Goal: Task Accomplishment & Management: Manage account settings

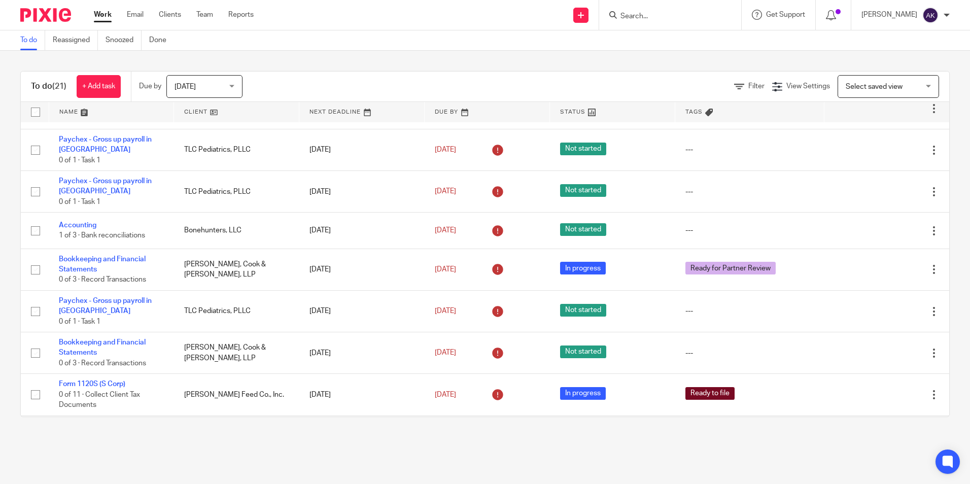
scroll to position [203, 0]
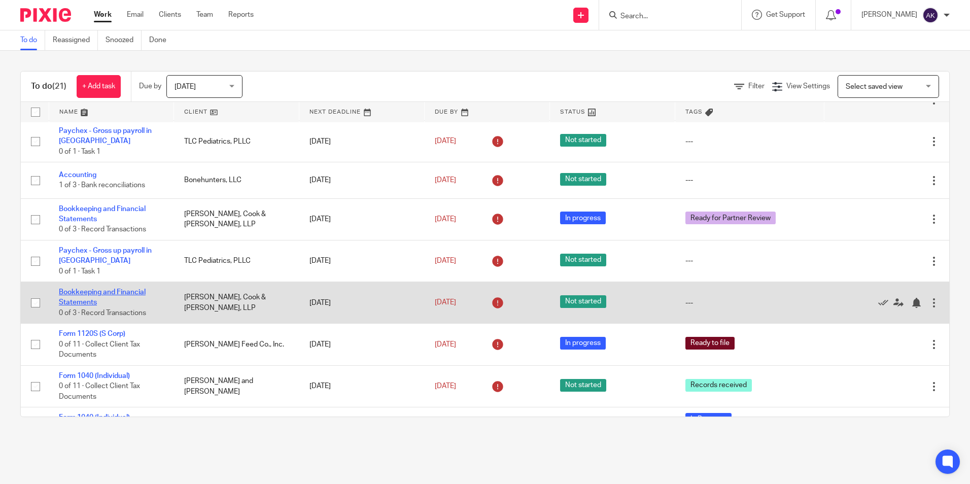
click at [136, 293] on link "Bookkeeping and Financial Statements" at bounding box center [102, 297] width 87 height 17
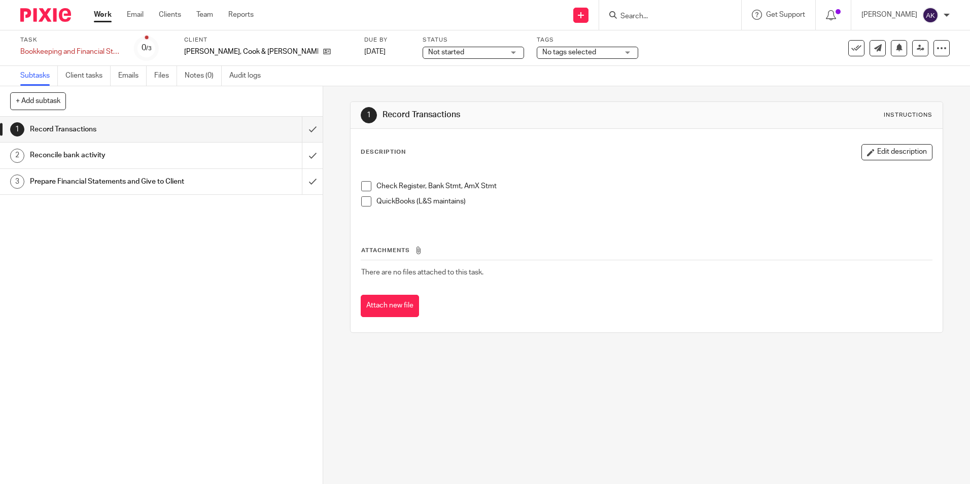
click at [428, 49] on span "Not started" at bounding box center [446, 52] width 36 height 7
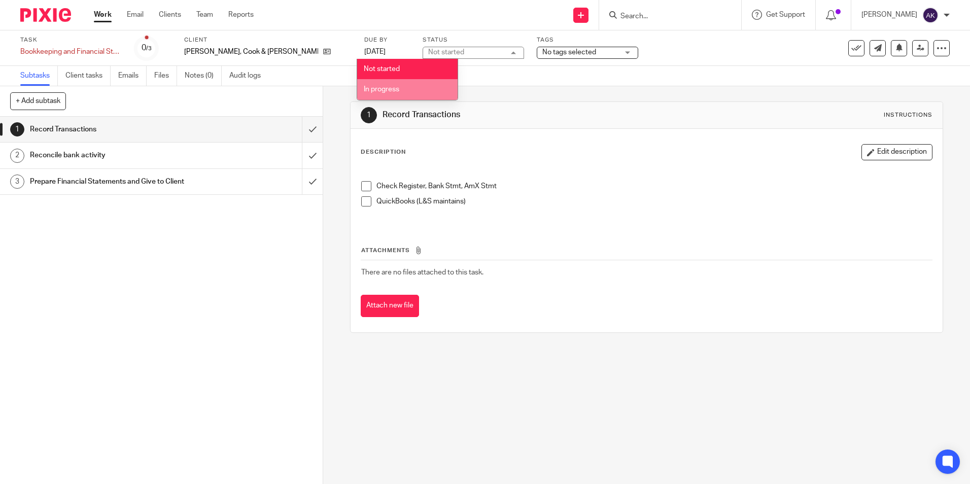
click at [400, 87] on li "In progress" at bounding box center [407, 89] width 100 height 21
click at [542, 55] on span "No tags selected" at bounding box center [569, 52] width 54 height 7
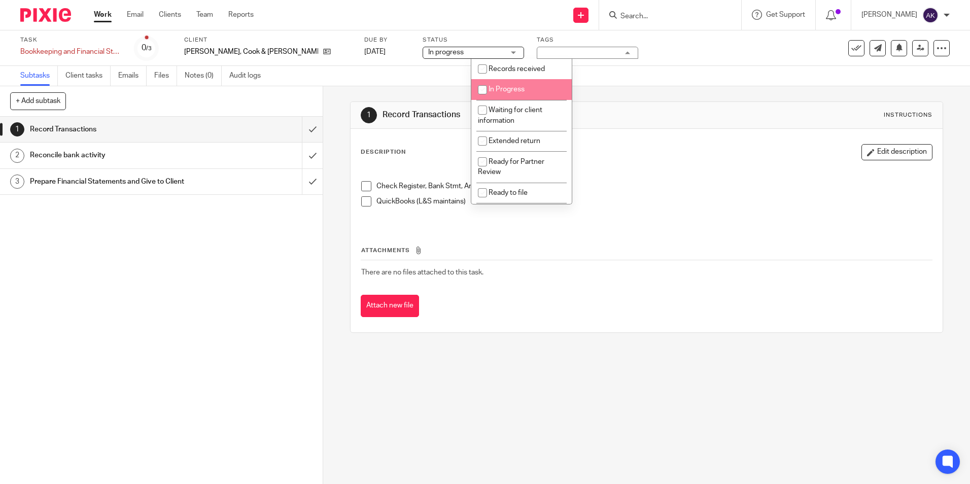
drag, startPoint x: 505, startPoint y: 85, endPoint x: 468, endPoint y: 81, distance: 37.8
click at [505, 85] on li "In Progress" at bounding box center [521, 89] width 100 height 21
checkbox input "true"
click at [99, 14] on link "Work" at bounding box center [103, 15] width 18 height 10
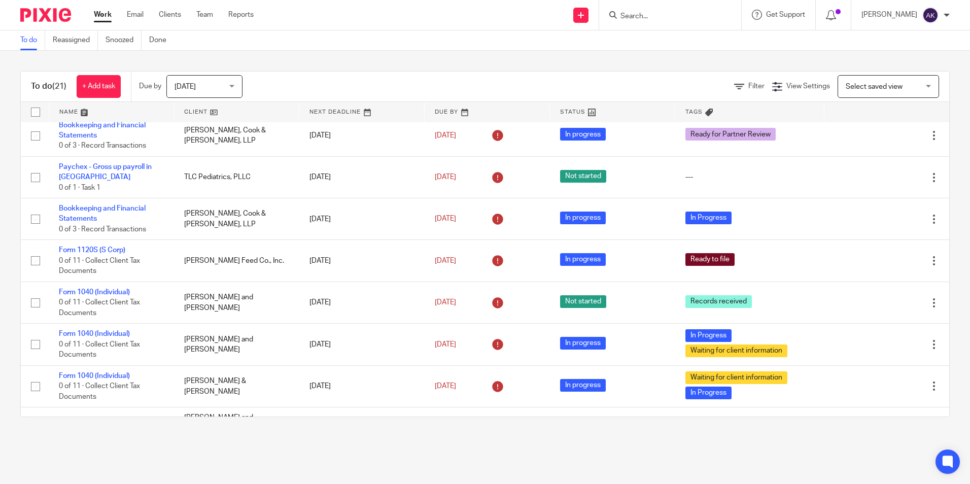
scroll to position [304, 0]
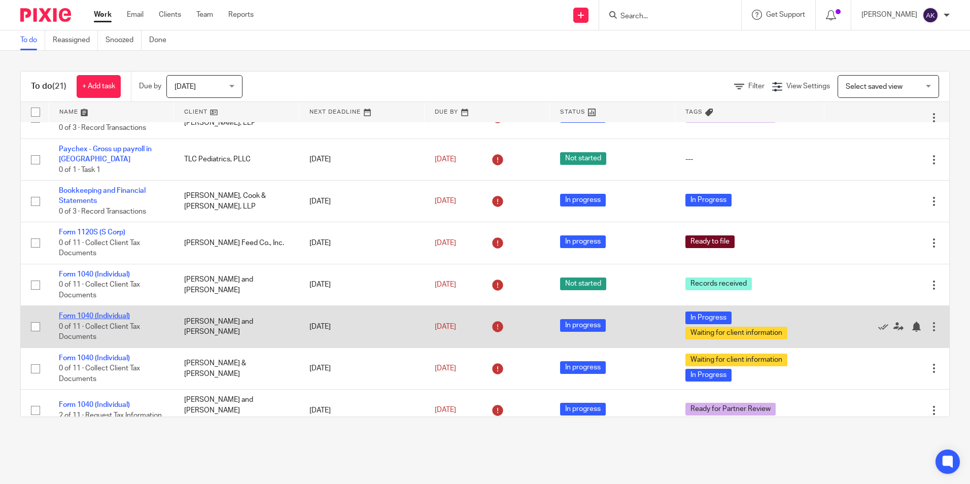
click at [120, 316] on link "Form 1040 (Individual)" at bounding box center [94, 315] width 71 height 7
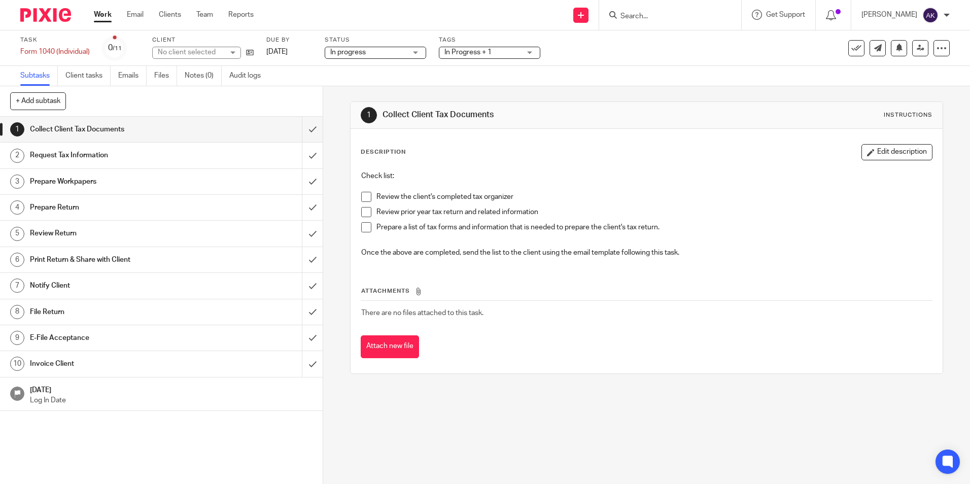
click at [506, 54] on span "In Progress + 1" at bounding box center [482, 52] width 76 height 11
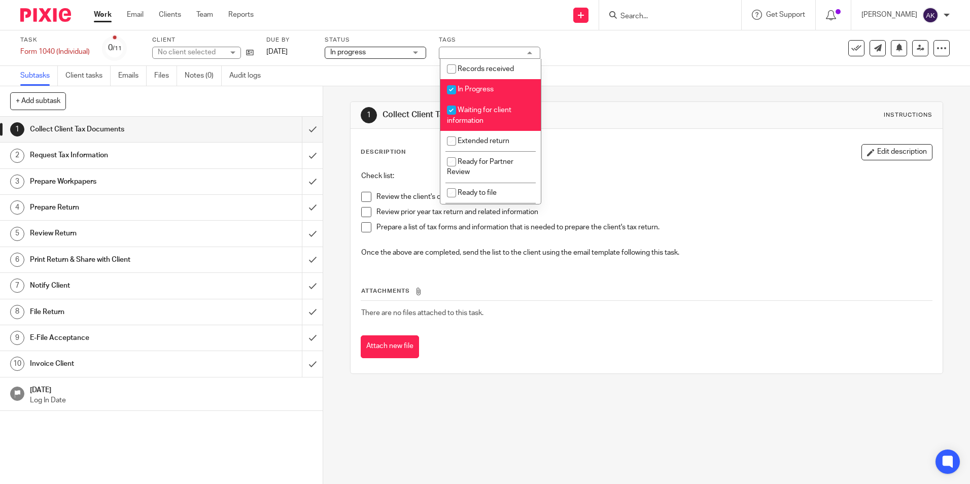
click at [465, 91] on span "In Progress" at bounding box center [475, 89] width 36 height 7
checkbox input "false"
click at [472, 114] on li "Waiting for client information" at bounding box center [490, 115] width 100 height 31
checkbox input "false"
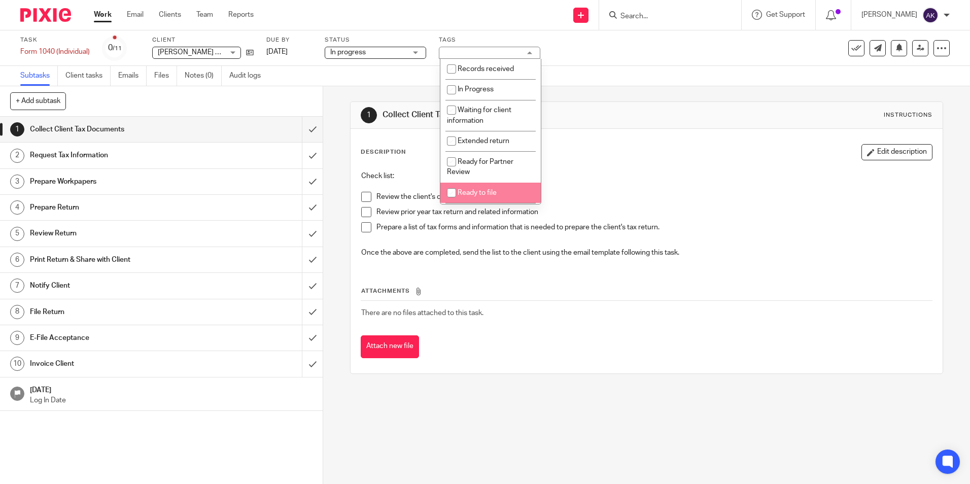
click at [484, 193] on span "Ready to file" at bounding box center [476, 192] width 39 height 7
checkbox input "true"
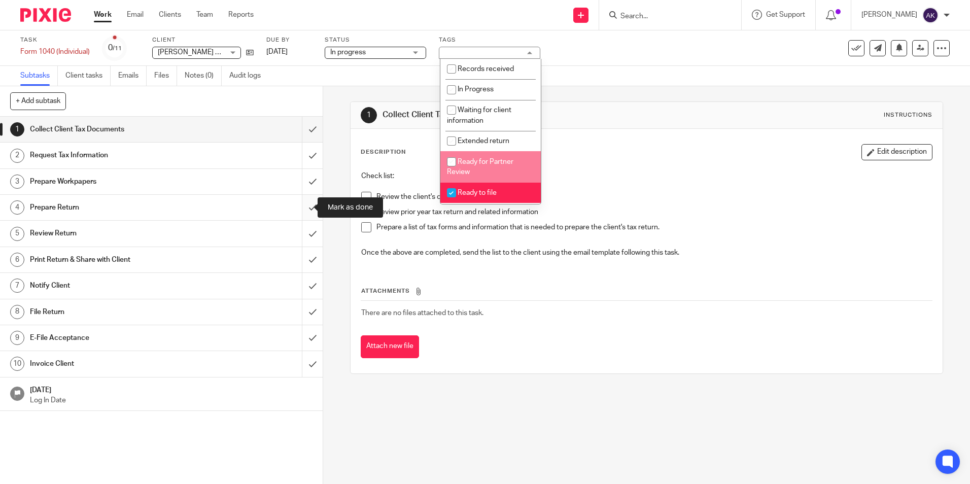
click at [303, 207] on input "submit" at bounding box center [161, 207] width 323 height 25
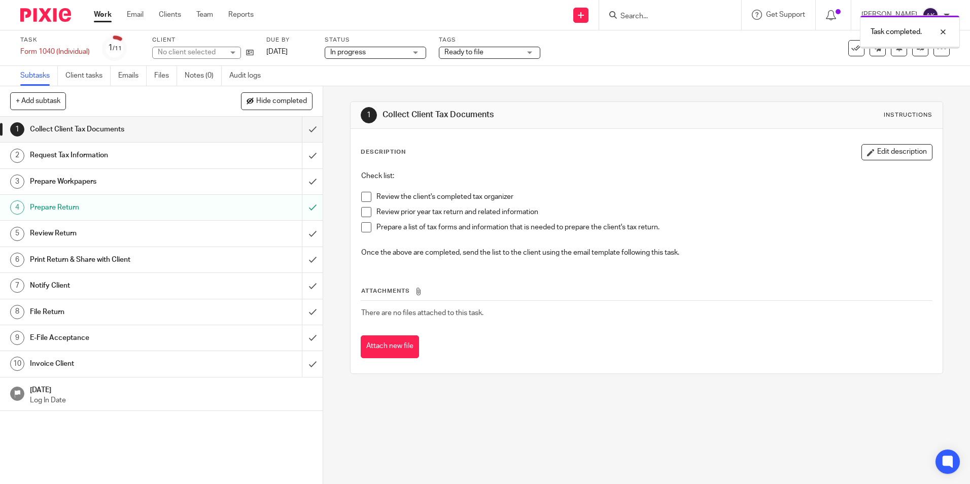
click at [102, 11] on link "Work" at bounding box center [103, 15] width 18 height 10
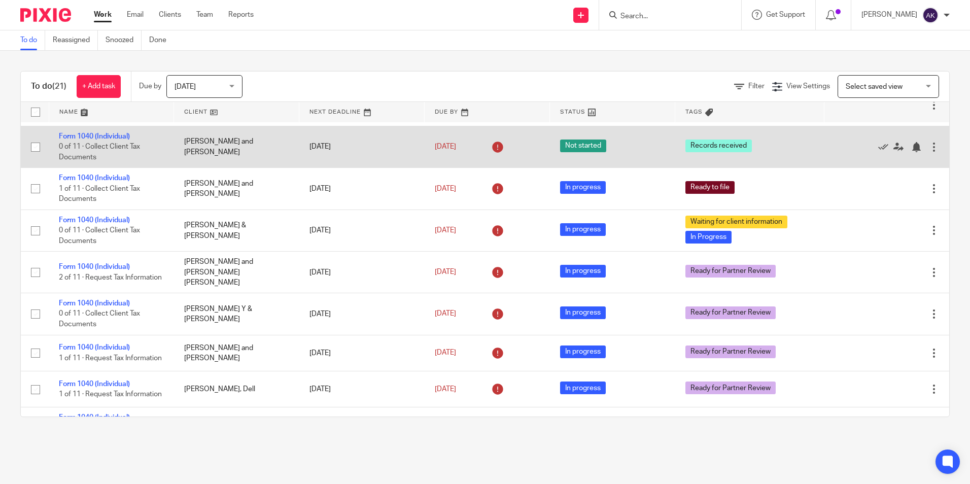
scroll to position [456, 0]
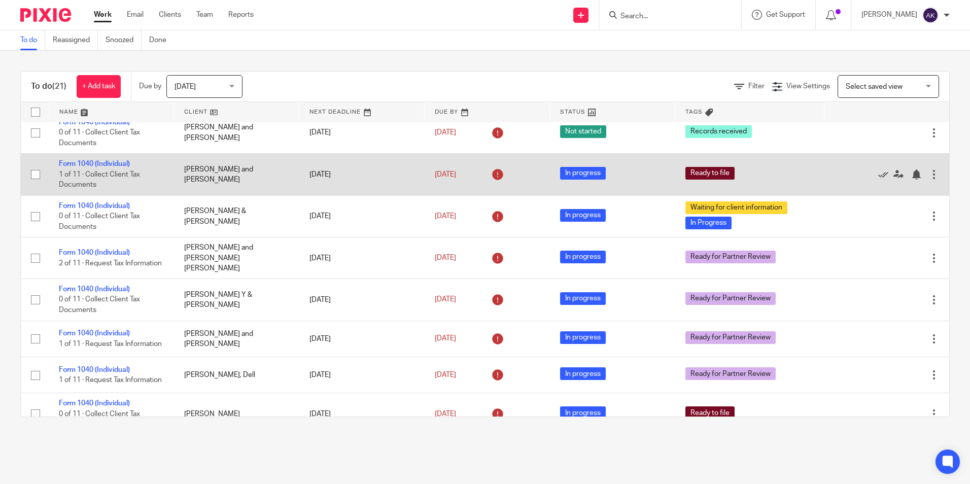
drag, startPoint x: 125, startPoint y: 165, endPoint x: 165, endPoint y: 162, distance: 40.2
click at [125, 165] on link "Form 1040 (Individual)" at bounding box center [94, 163] width 71 height 7
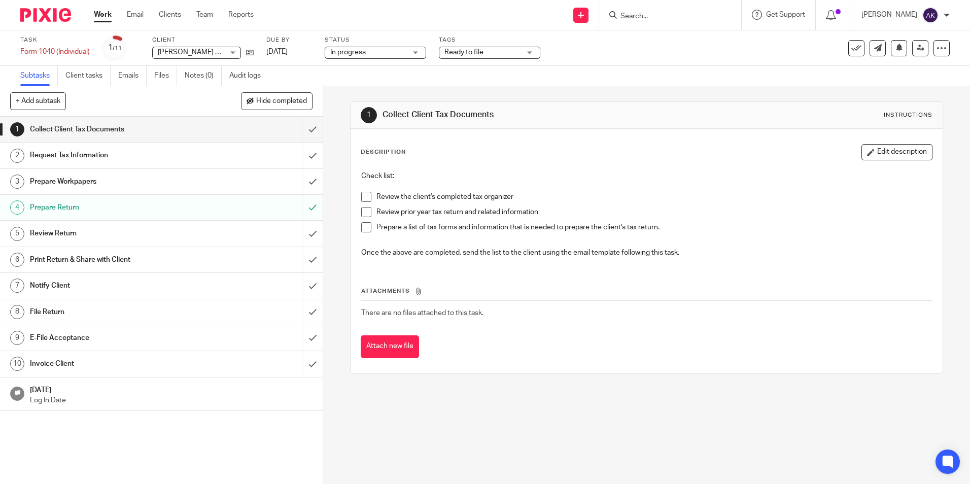
click at [483, 50] on span "Ready to file" at bounding box center [463, 52] width 39 height 7
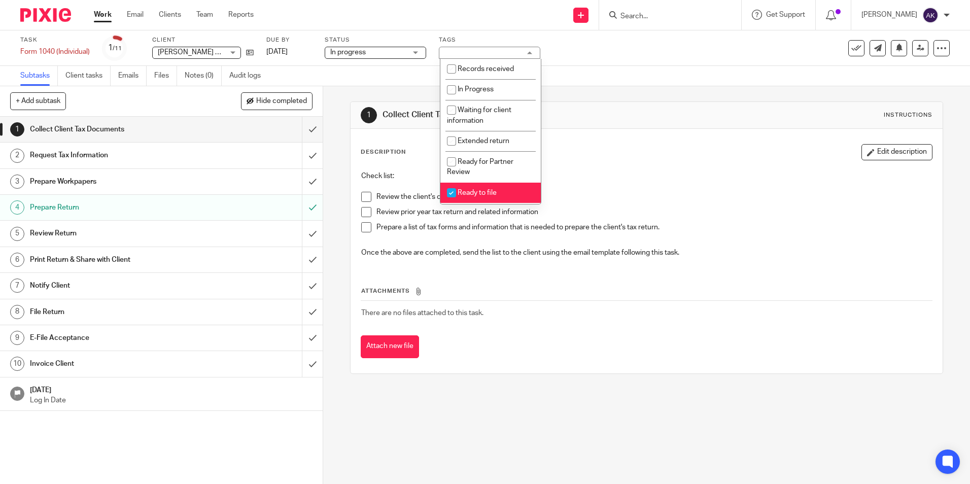
click at [485, 195] on span "Ready to file" at bounding box center [476, 192] width 39 height 7
checkbox input "false"
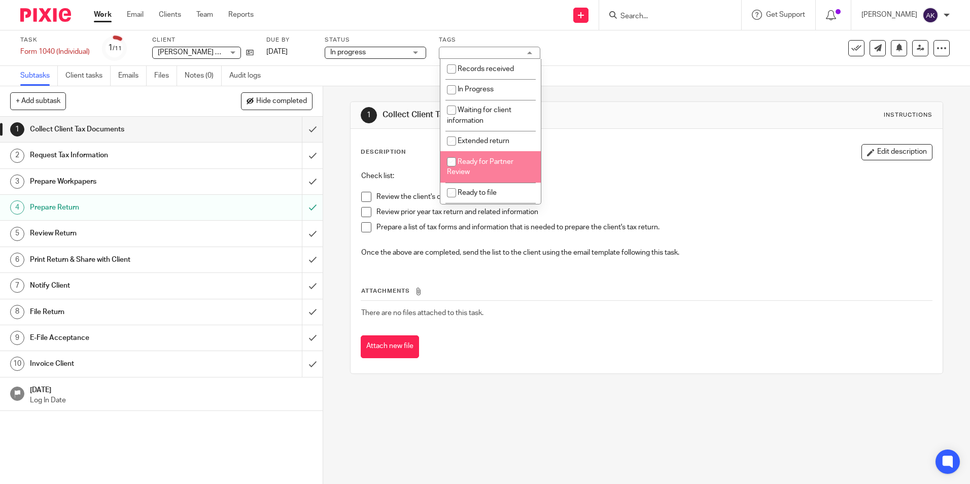
click at [495, 155] on li "Ready for Partner Review" at bounding box center [490, 166] width 100 height 31
checkbox input "true"
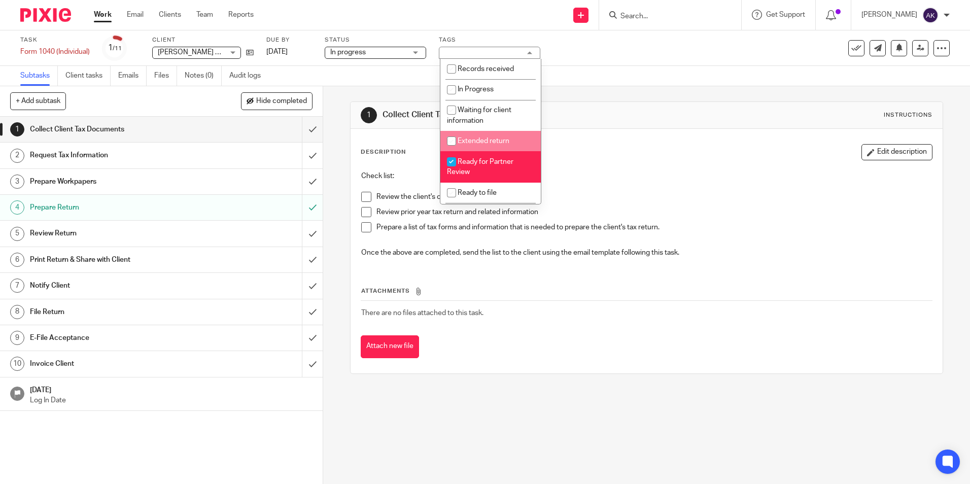
click at [104, 14] on link "Work" at bounding box center [103, 15] width 18 height 10
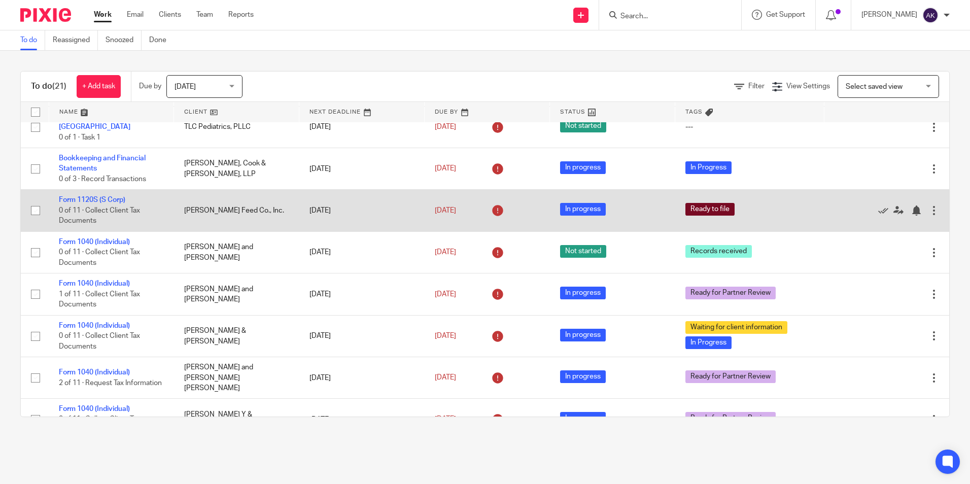
scroll to position [355, 0]
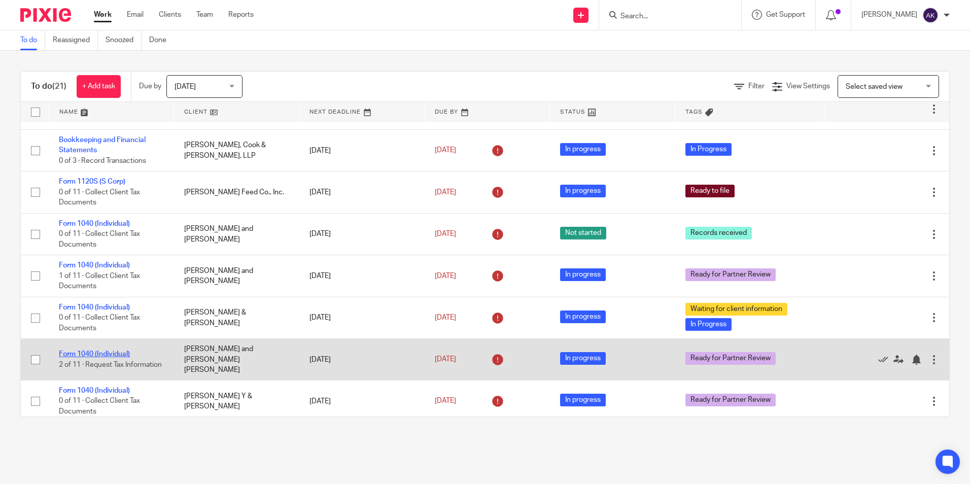
click at [110, 350] on link "Form 1040 (Individual)" at bounding box center [94, 353] width 71 height 7
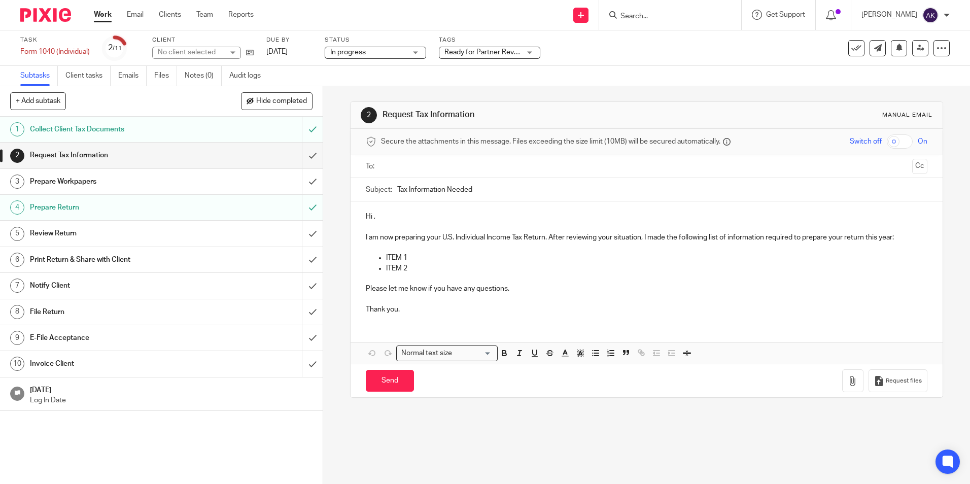
click at [497, 53] on span "Ready for Partner Review" at bounding box center [484, 52] width 80 height 7
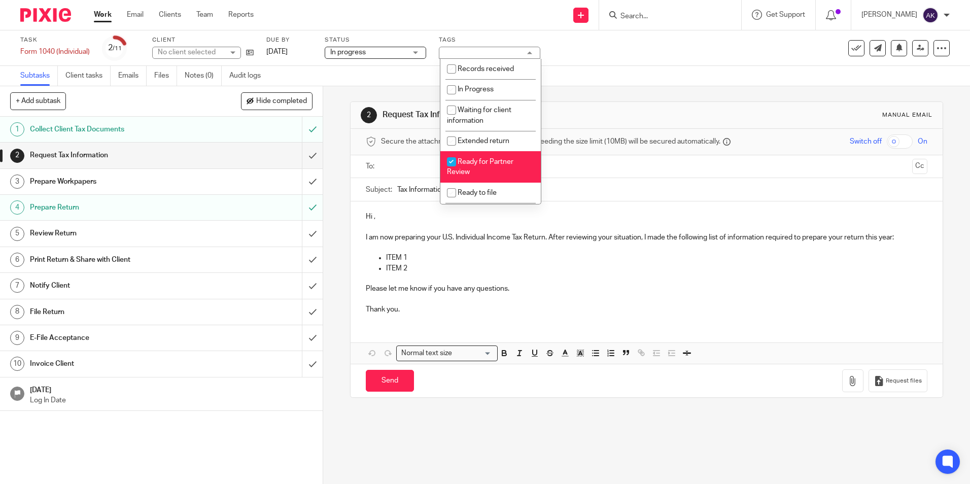
click at [468, 167] on li "Ready for Partner Review" at bounding box center [490, 166] width 100 height 31
checkbox input "false"
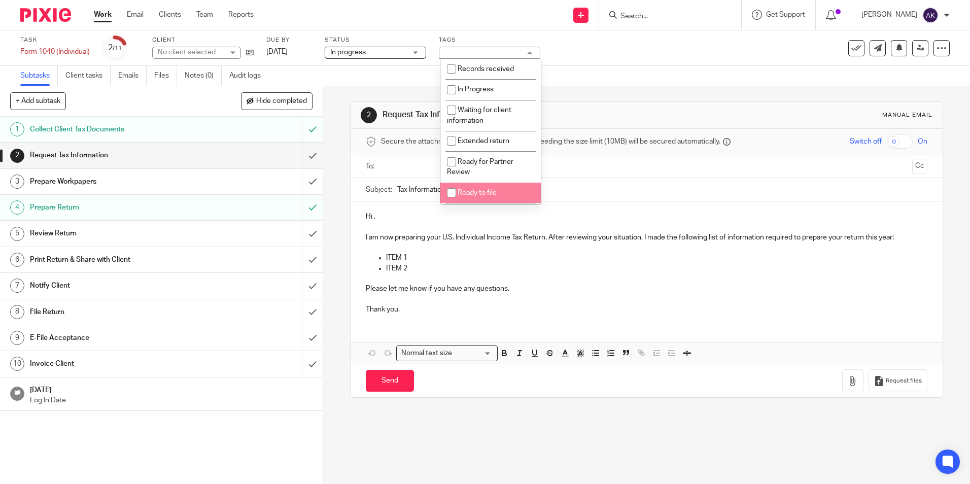
click at [469, 188] on li "Ready to file" at bounding box center [490, 193] width 100 height 21
checkbox input "true"
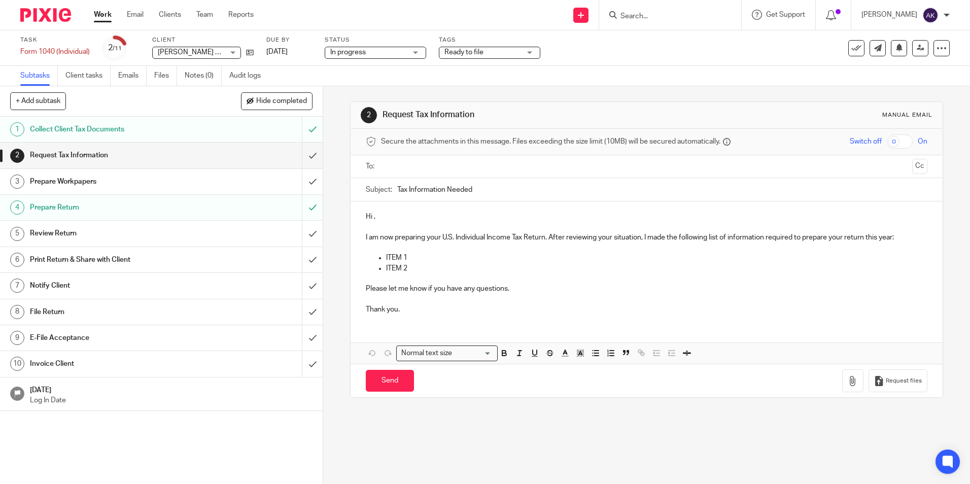
click at [104, 11] on link "Work" at bounding box center [103, 15] width 18 height 10
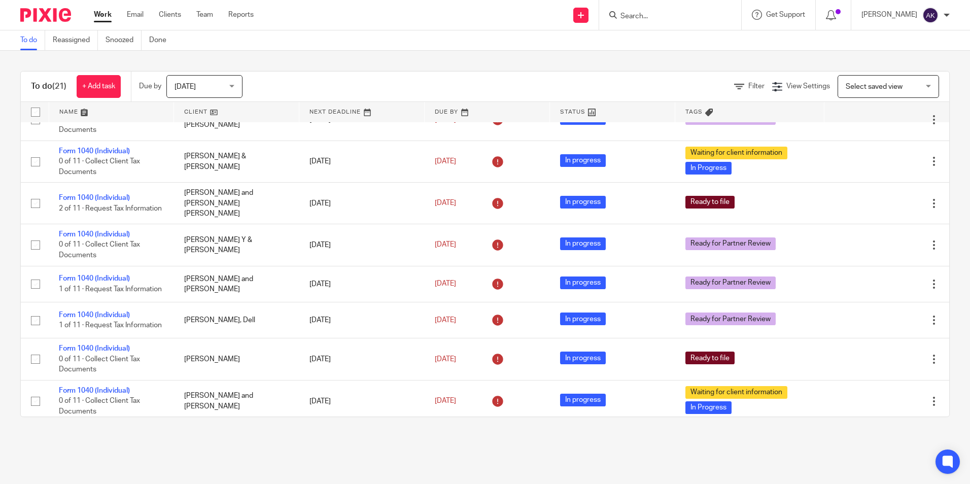
scroll to position [558, 0]
